Goal: Complete application form

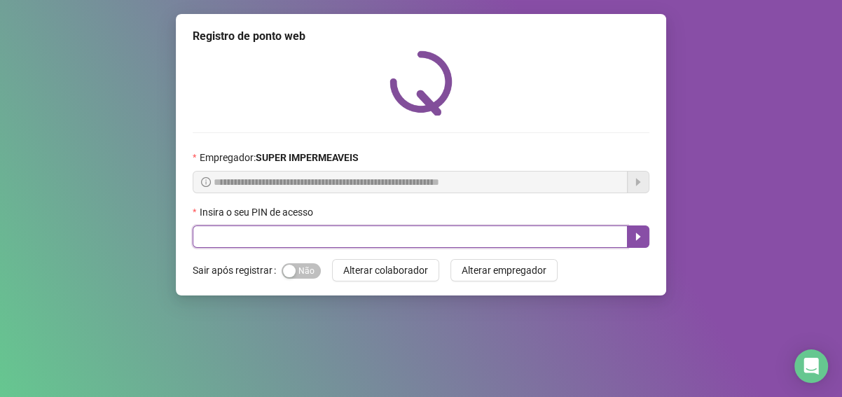
click at [319, 240] on input "text" at bounding box center [410, 237] width 435 height 22
click at [311, 233] on input "text" at bounding box center [410, 237] width 435 height 22
type input "*****"
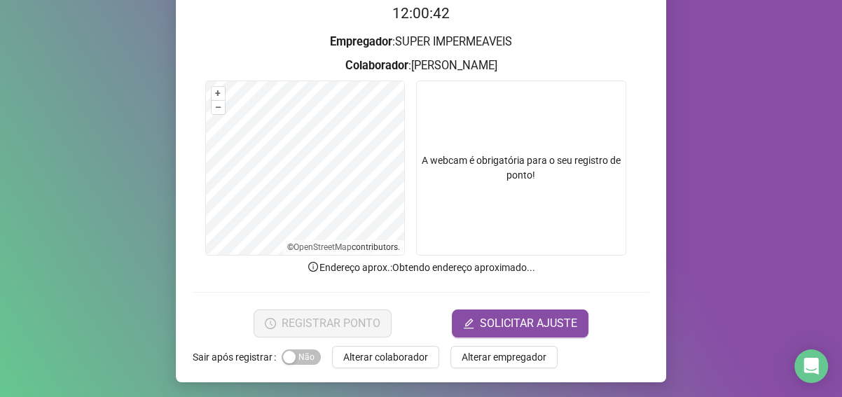
scroll to position [149, 0]
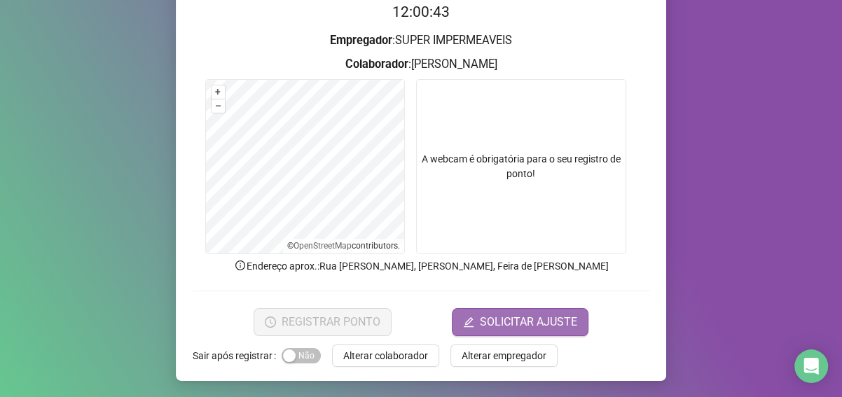
click at [551, 315] on span "SOLICITAR AJUSTE" at bounding box center [528, 322] width 97 height 17
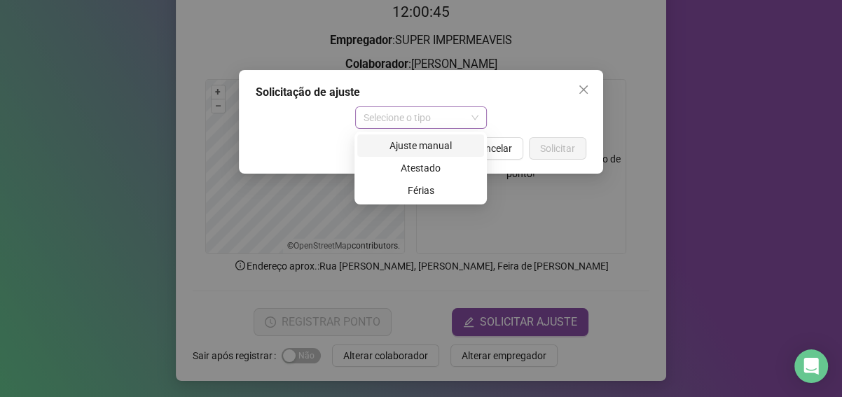
click at [436, 106] on div "Selecione o tipo" at bounding box center [421, 117] width 132 height 22
click at [439, 148] on div "Ajuste manual" at bounding box center [421, 145] width 110 height 15
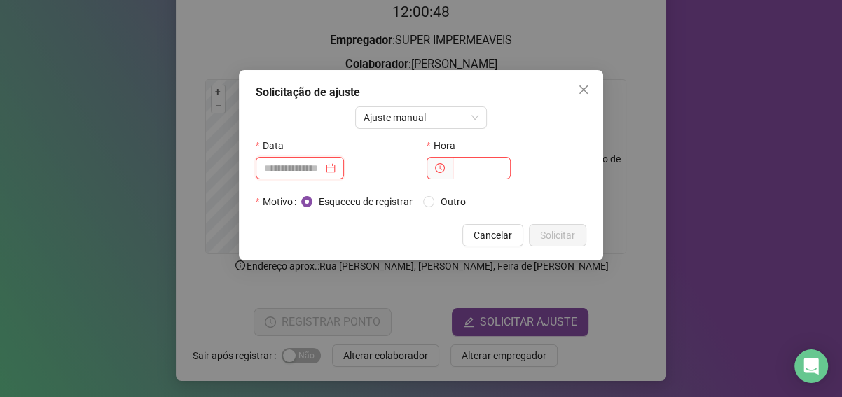
click at [264, 160] on input at bounding box center [293, 167] width 59 height 15
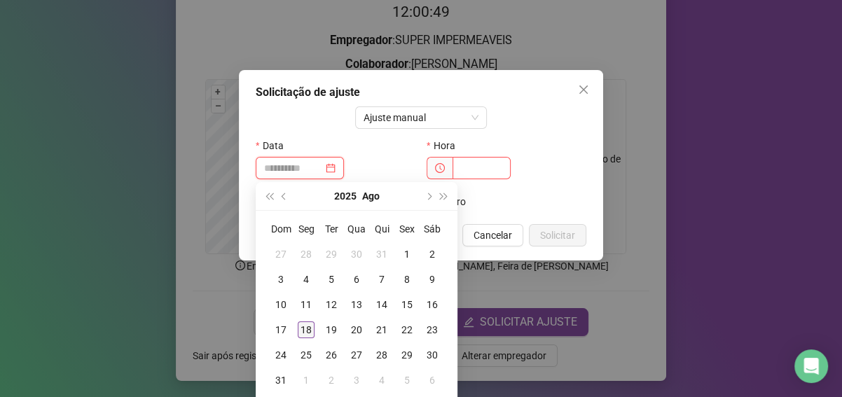
type input "**********"
click at [308, 331] on div "18" at bounding box center [306, 330] width 17 height 17
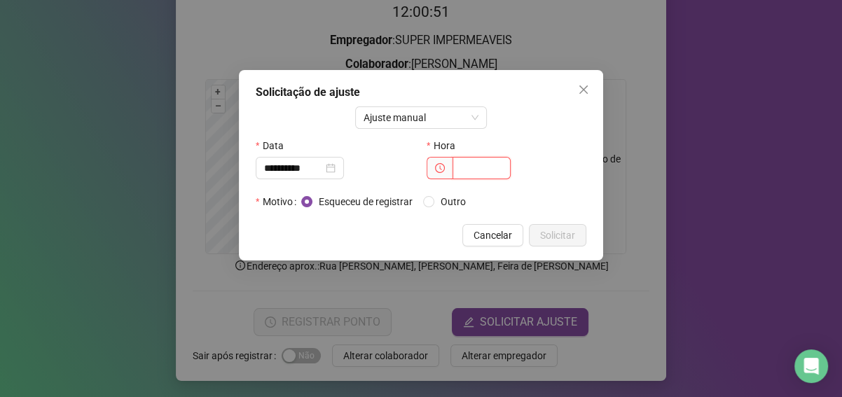
click at [483, 173] on input "text" at bounding box center [482, 168] width 58 height 22
type input "*****"
click at [556, 235] on span "Solicitar" at bounding box center [557, 235] width 35 height 15
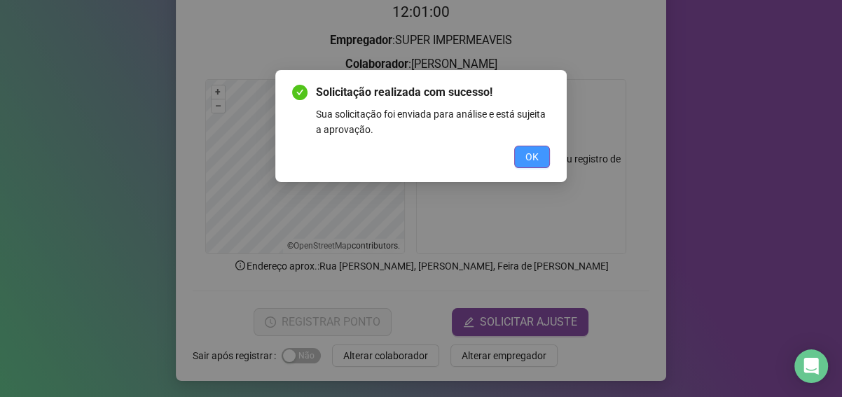
click at [539, 156] on button "OK" at bounding box center [532, 157] width 36 height 22
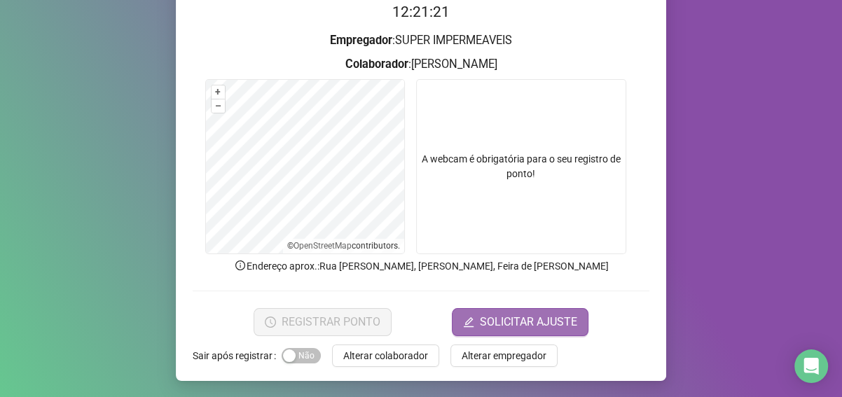
click at [481, 318] on span "SOLICITAR AJUSTE" at bounding box center [528, 322] width 97 height 17
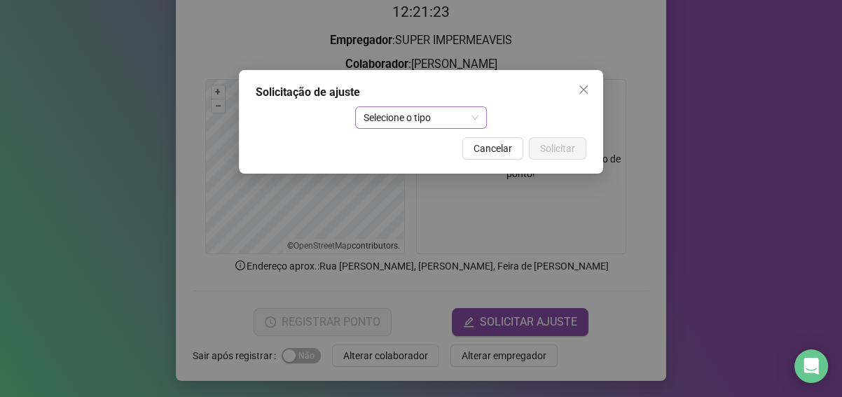
click at [467, 113] on span "Selecione o tipo" at bounding box center [422, 117] width 116 height 21
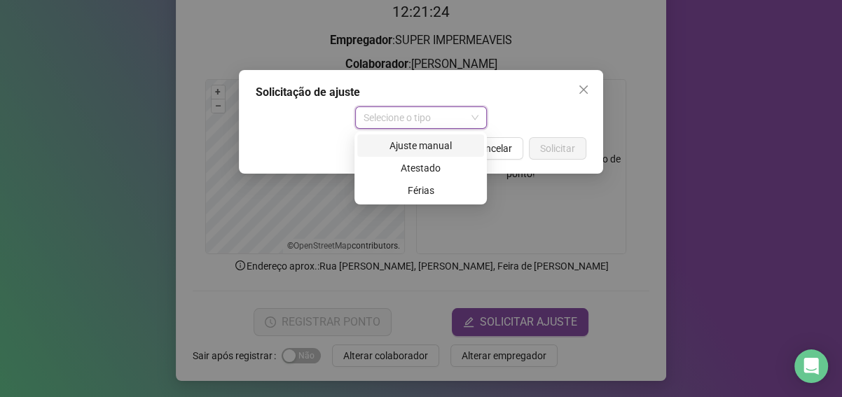
click at [429, 146] on div "Ajuste manual" at bounding box center [421, 145] width 110 height 15
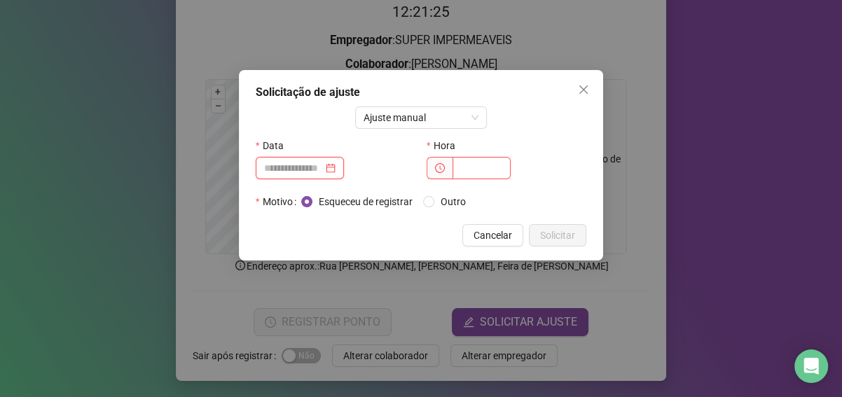
click at [323, 163] on input at bounding box center [293, 167] width 59 height 15
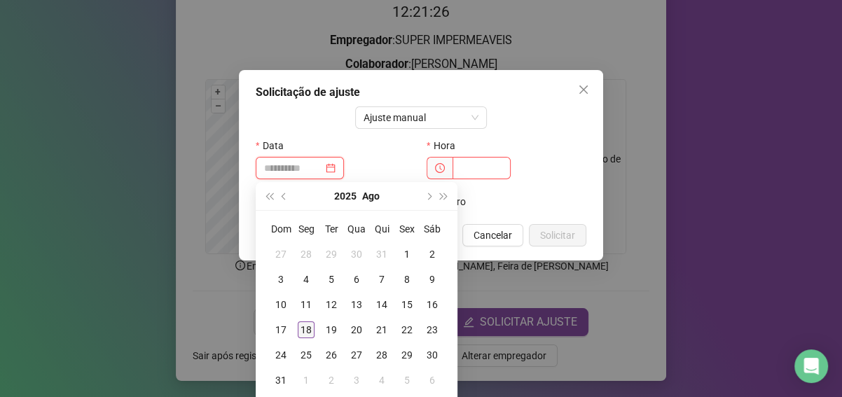
type input "**********"
click at [304, 331] on div "18" at bounding box center [306, 330] width 17 height 17
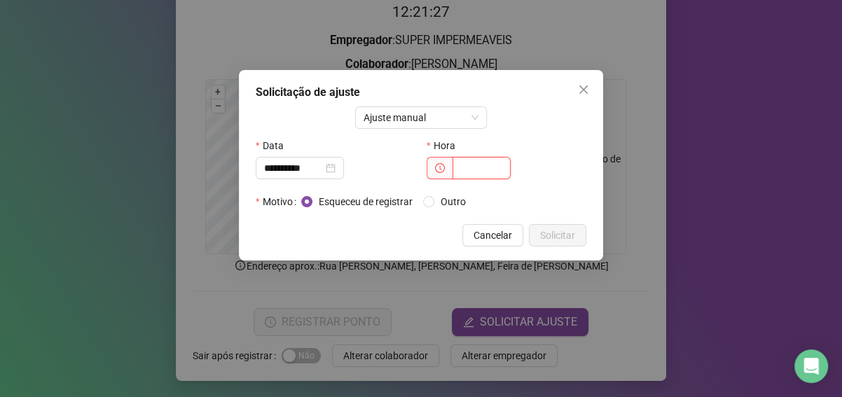
click at [485, 164] on input "text" at bounding box center [482, 168] width 58 height 22
type input "*****"
click at [568, 236] on span "Solicitar" at bounding box center [557, 235] width 35 height 15
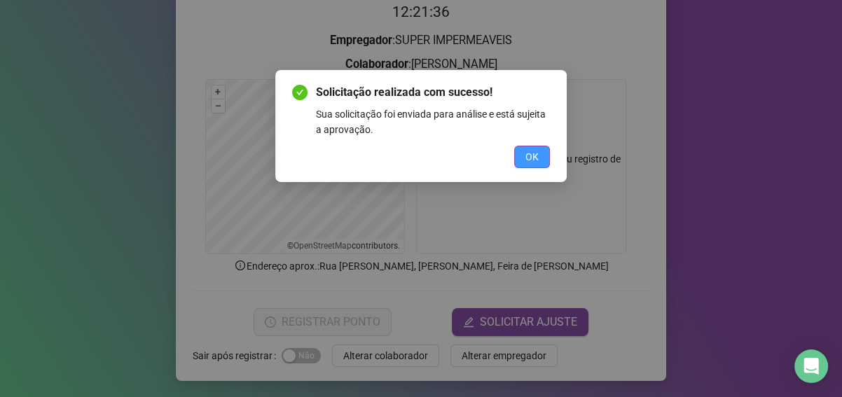
click at [520, 152] on button "OK" at bounding box center [532, 157] width 36 height 22
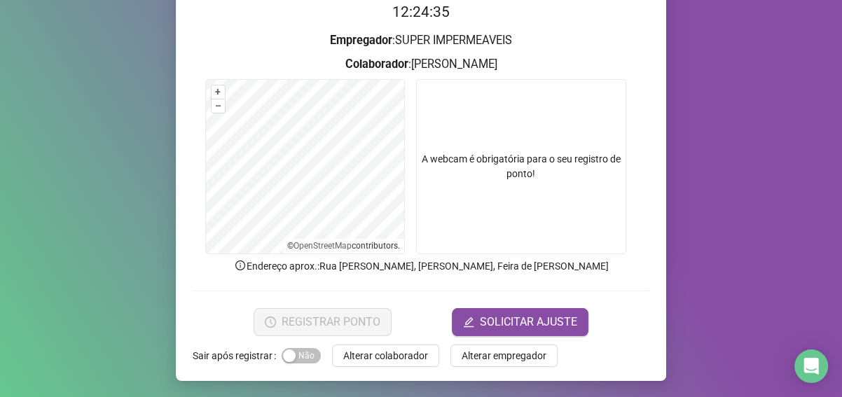
drag, startPoint x: 273, startPoint y: 1, endPoint x: 33, endPoint y: 6, distance: 240.3
click at [41, 42] on div "Registro de ponto web 12:24:35 Empregador : SUPER IMPERMEAVEIS Colaborador : [P…" at bounding box center [421, 198] width 842 height 397
